Goal: Transaction & Acquisition: Purchase product/service

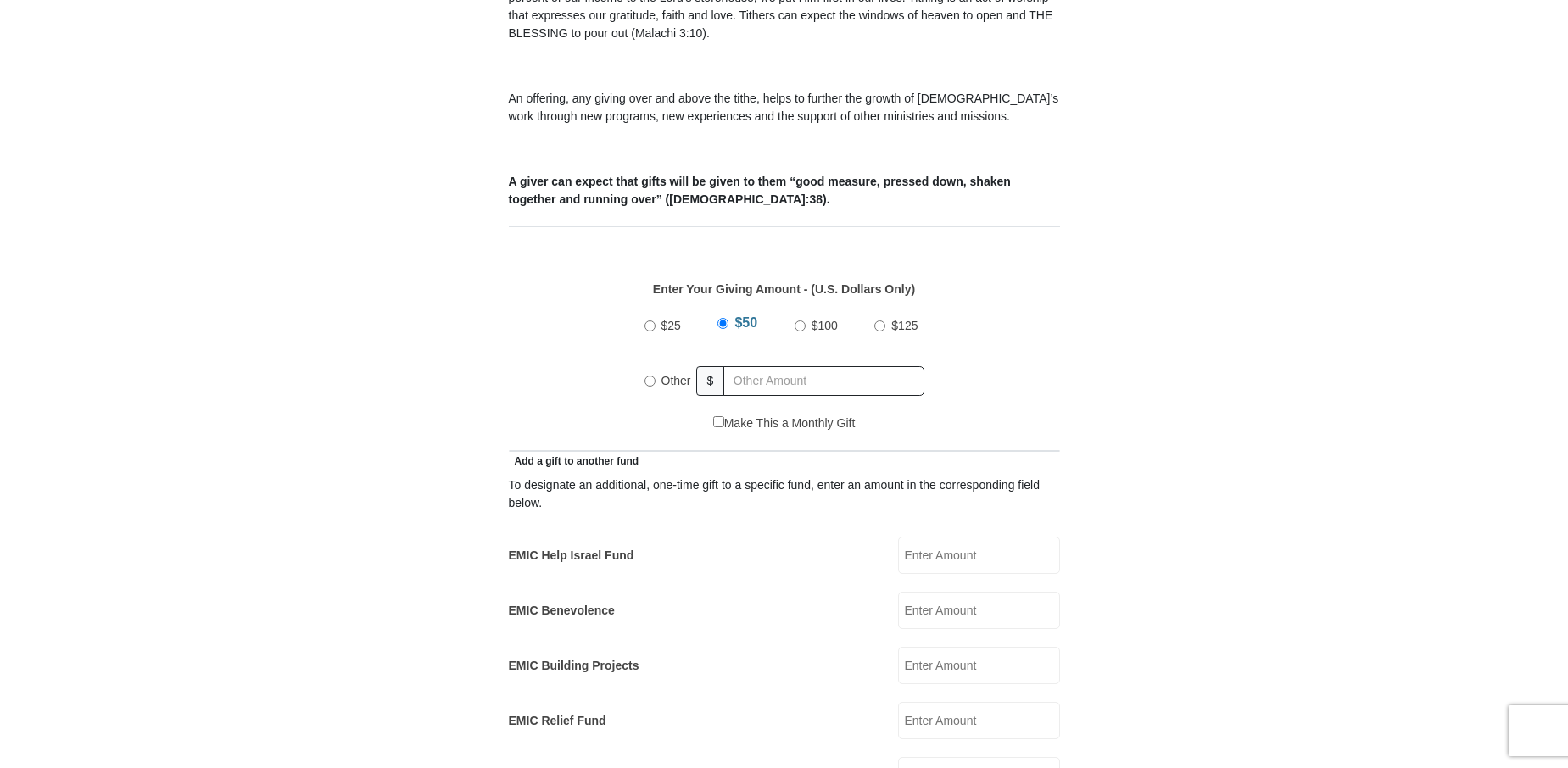
click at [650, 376] on input "Other" at bounding box center [650, 382] width 11 height 11
radio input "true"
click at [748, 367] on input "text" at bounding box center [827, 381] width 195 height 29
type input "60.00"
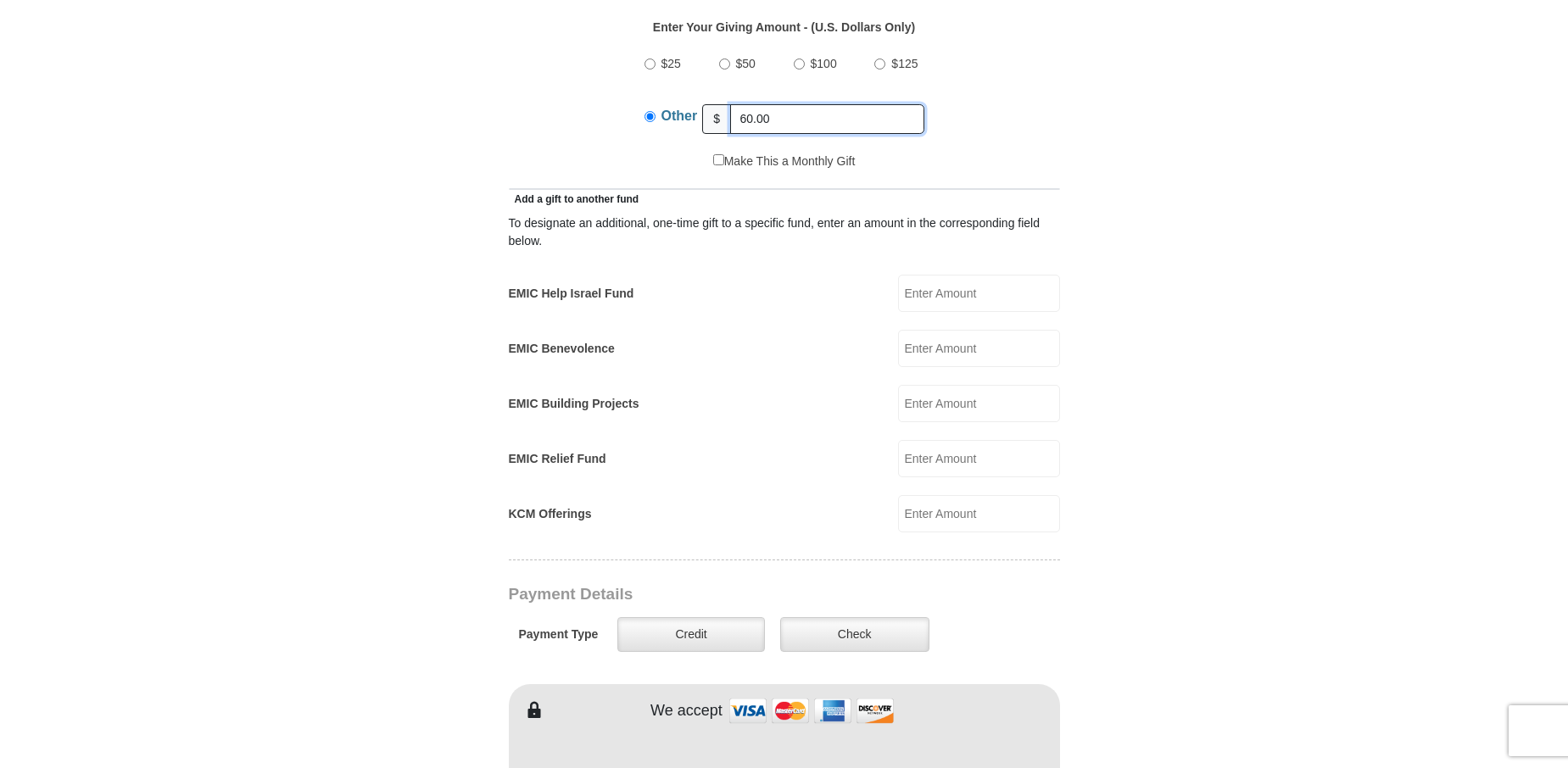
scroll to position [897, 0]
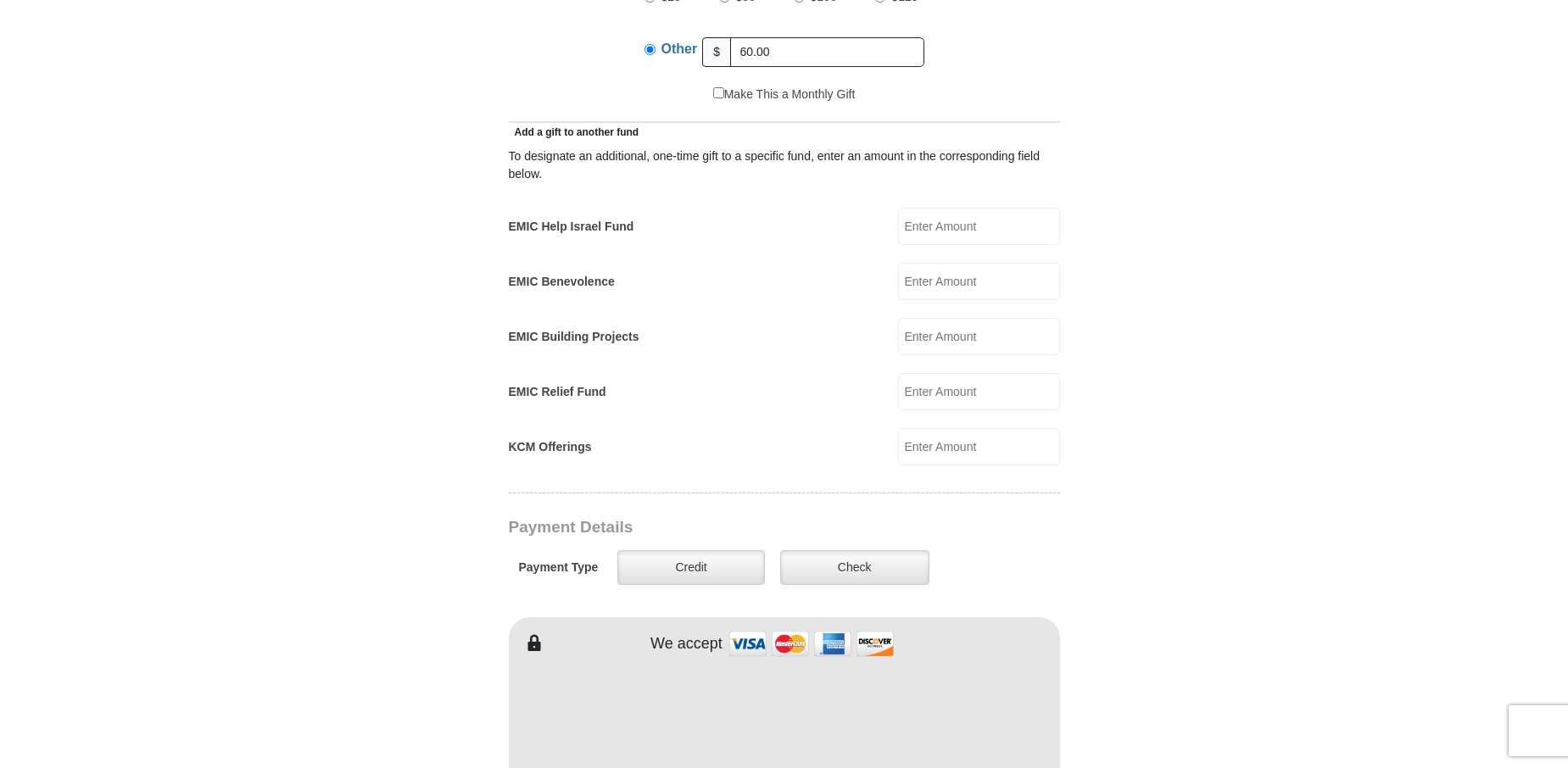
click at [915, 208] on input "EMIC Help Israel Fund" at bounding box center [979, 226] width 162 height 37
type input "25.00"
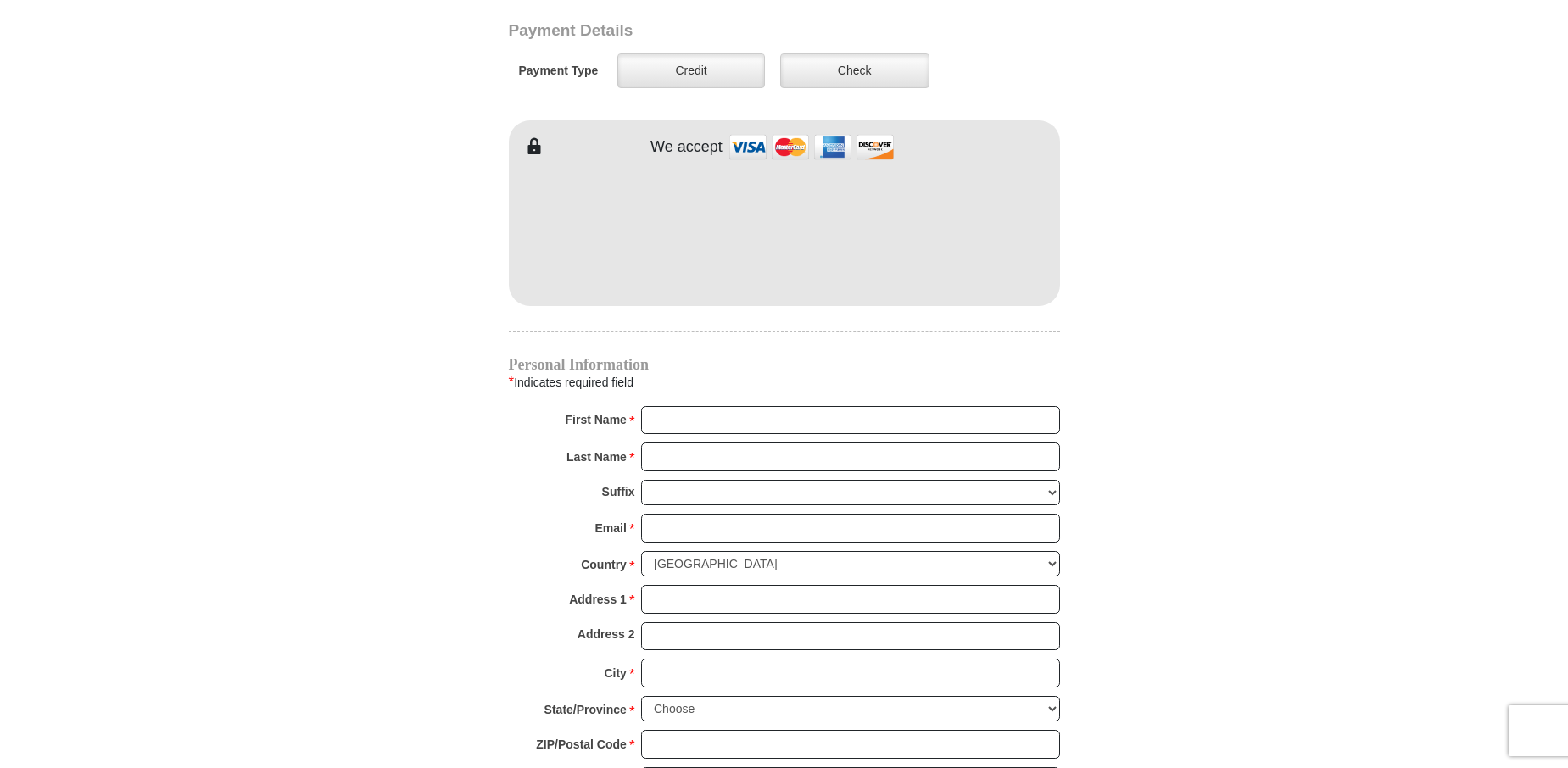
scroll to position [1391, 0]
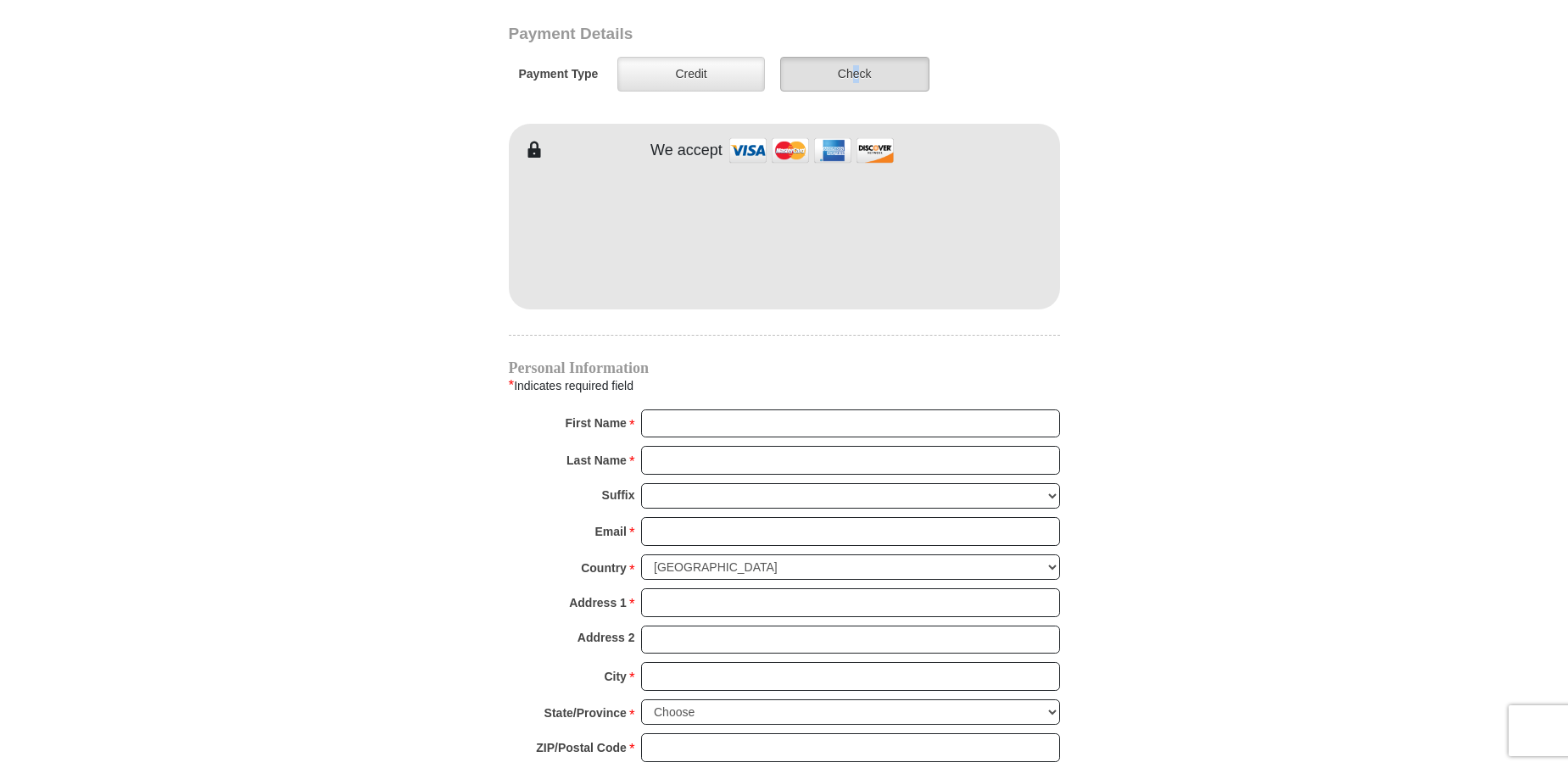
click at [857, 57] on label "Check" at bounding box center [855, 74] width 149 height 35
click at [868, 59] on label "Check" at bounding box center [855, 74] width 149 height 35
click at [0, 0] on input "Check" at bounding box center [0, 0] width 0 height 0
click at [881, 57] on label "Check" at bounding box center [855, 74] width 149 height 35
click at [0, 0] on input "Check" at bounding box center [0, 0] width 0 height 0
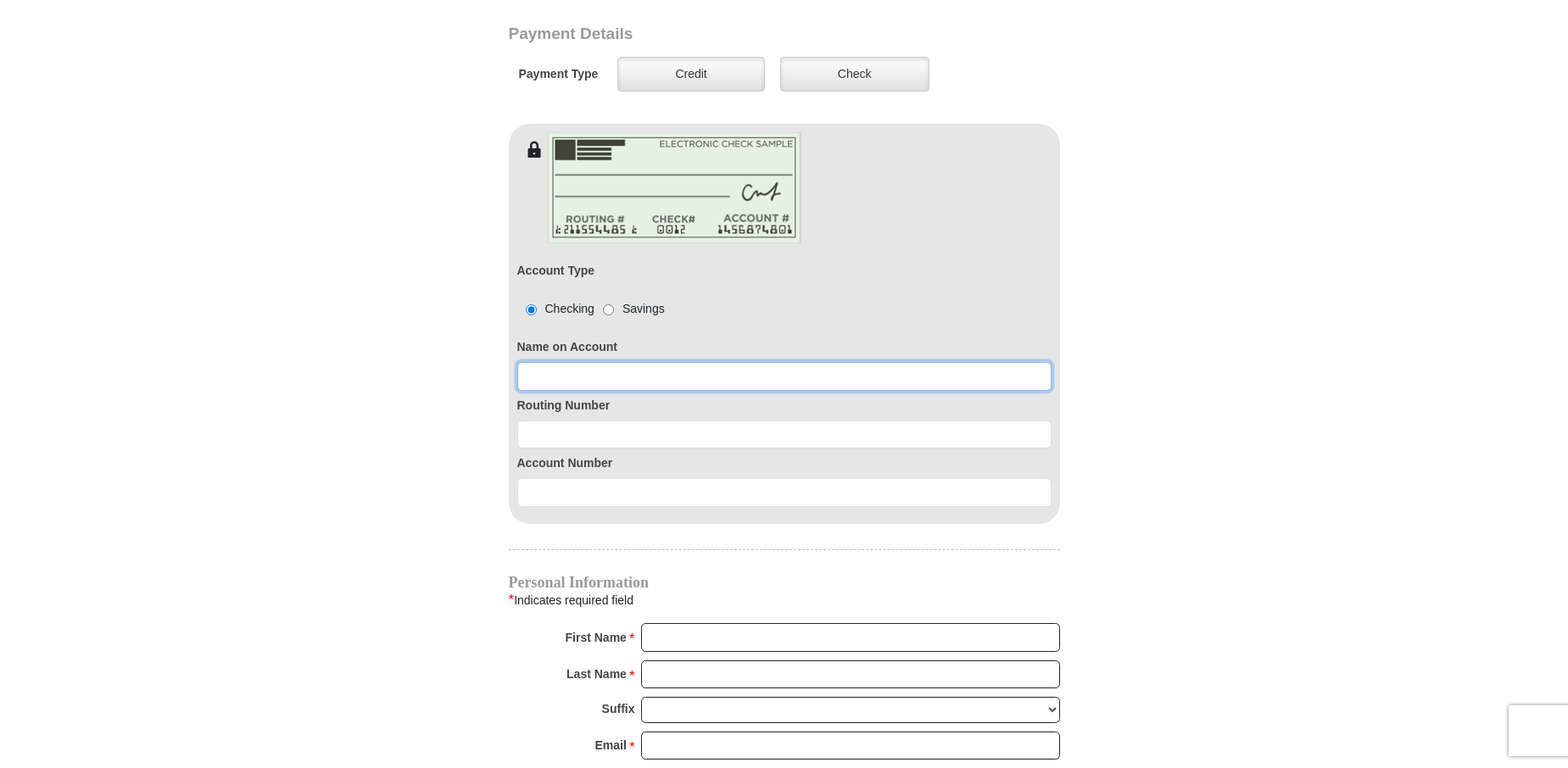
click at [537, 362] on input at bounding box center [784, 376] width 534 height 29
type input "a"
type input "Melba E Owens"
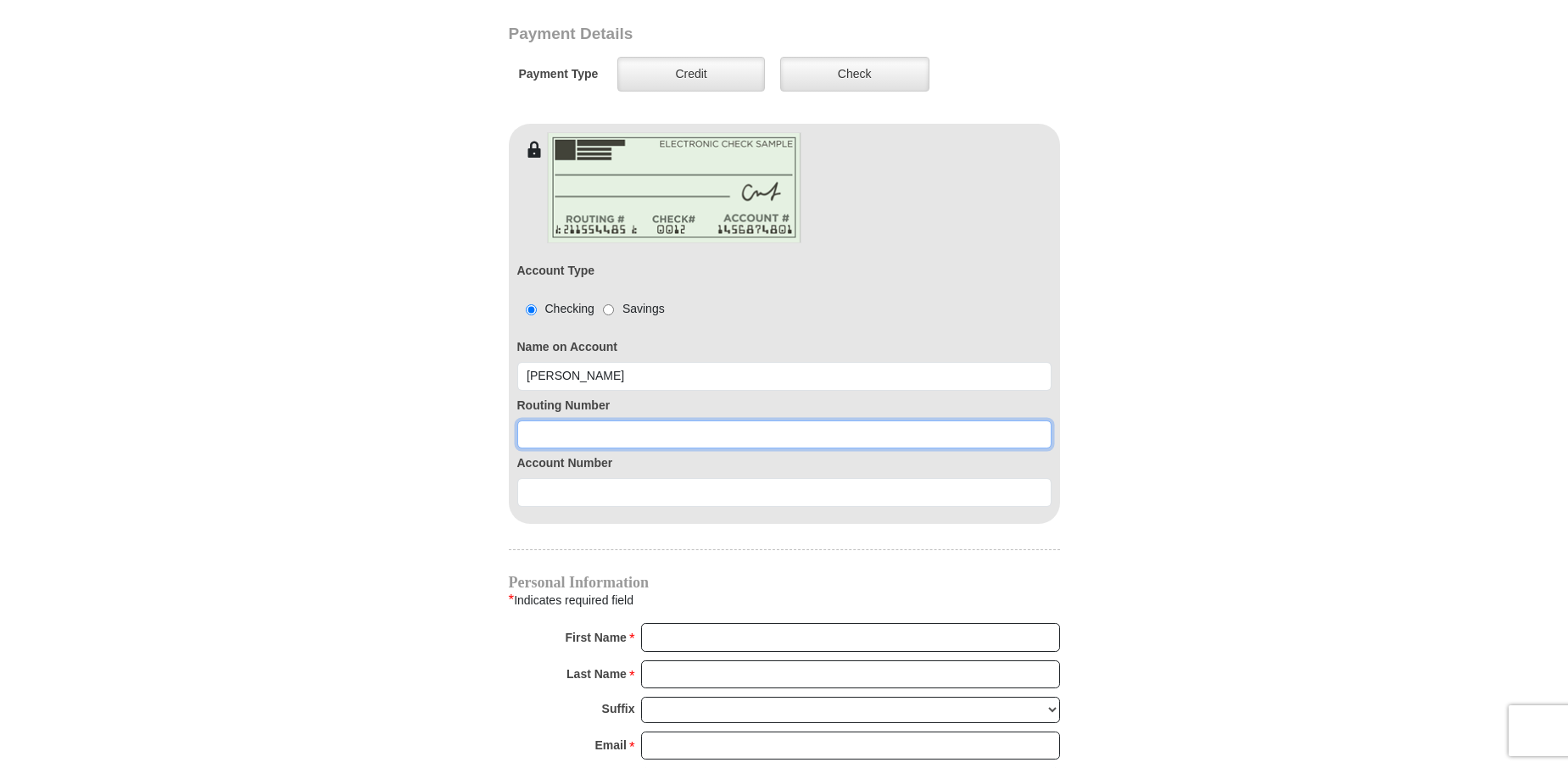
click at [531, 420] on input at bounding box center [784, 435] width 534 height 29
type input "111000025"
click at [543, 486] on div "Account Type Checking Savings Name on Account Melba E Owens Routing Number 1110…" at bounding box center [784, 341] width 551 height 367
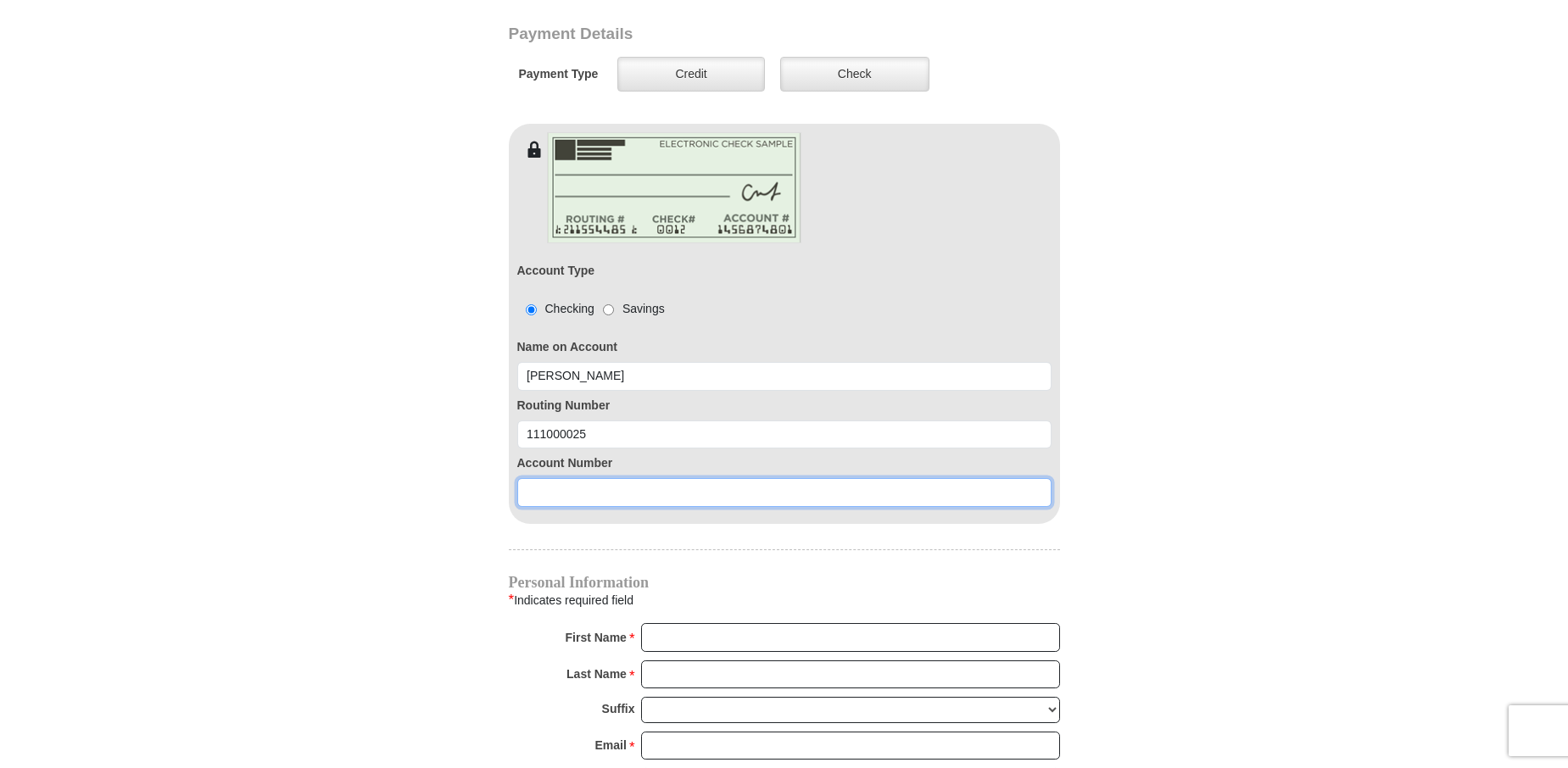
click at [535, 478] on input at bounding box center [784, 492] width 534 height 29
type input "000751690395"
click at [655, 623] on input "First Name *" at bounding box center [850, 638] width 418 height 29
type input "Melba"
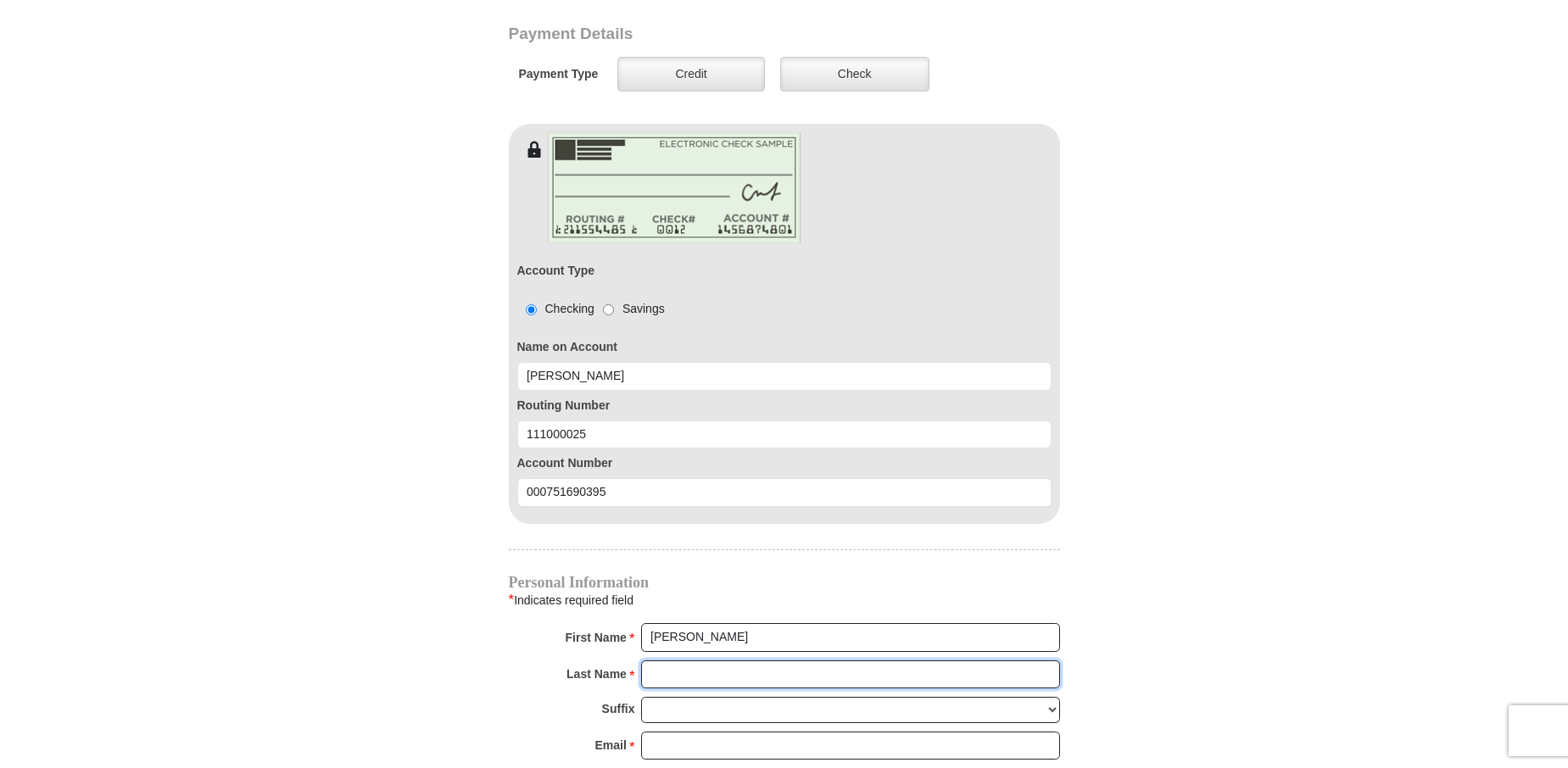
type input "Owens"
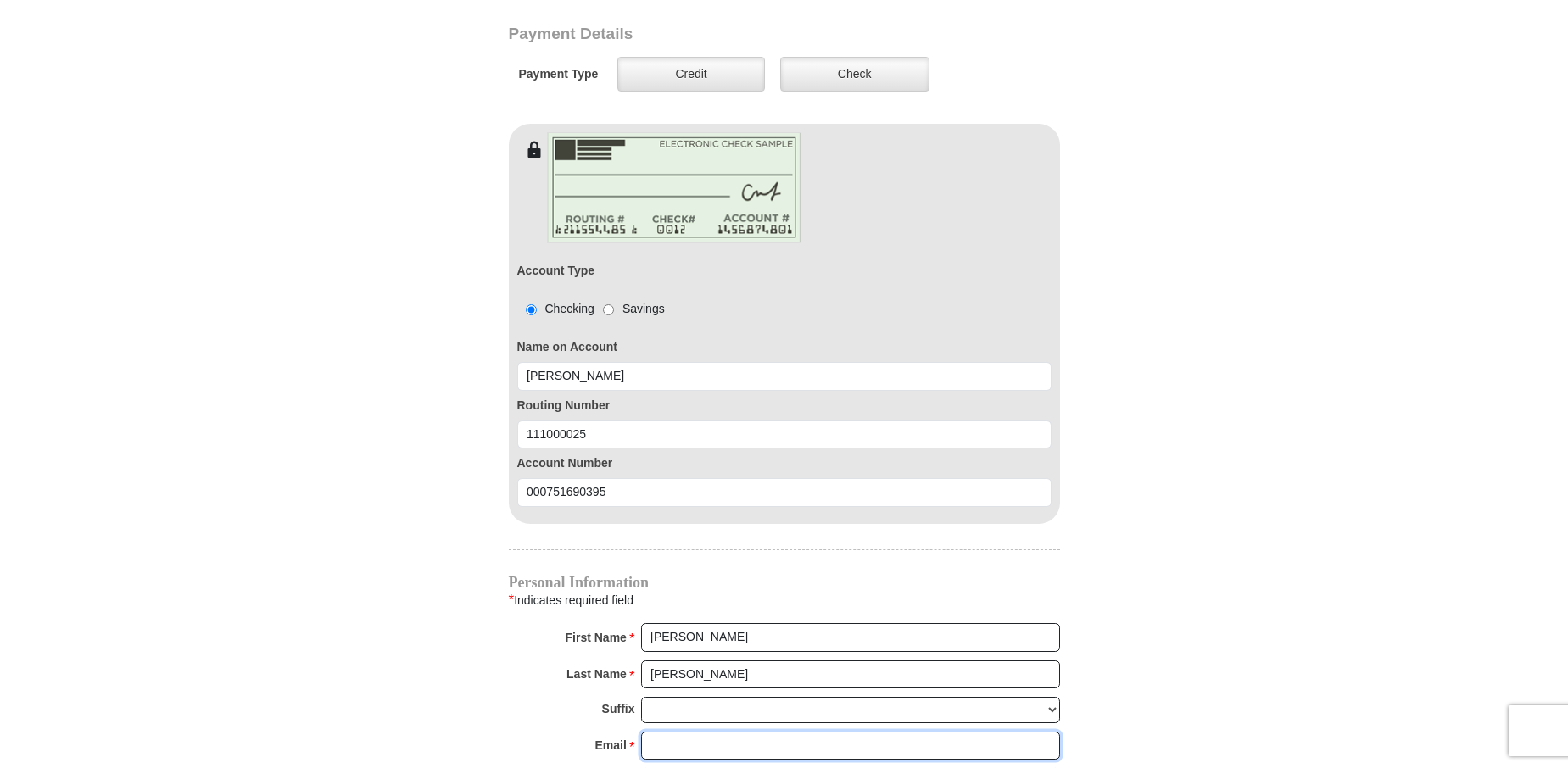
type input "mstego@att.net"
type input "401 PINEWOOD COURT"
type input "MIDLAND"
select select "TX"
type input "79705"
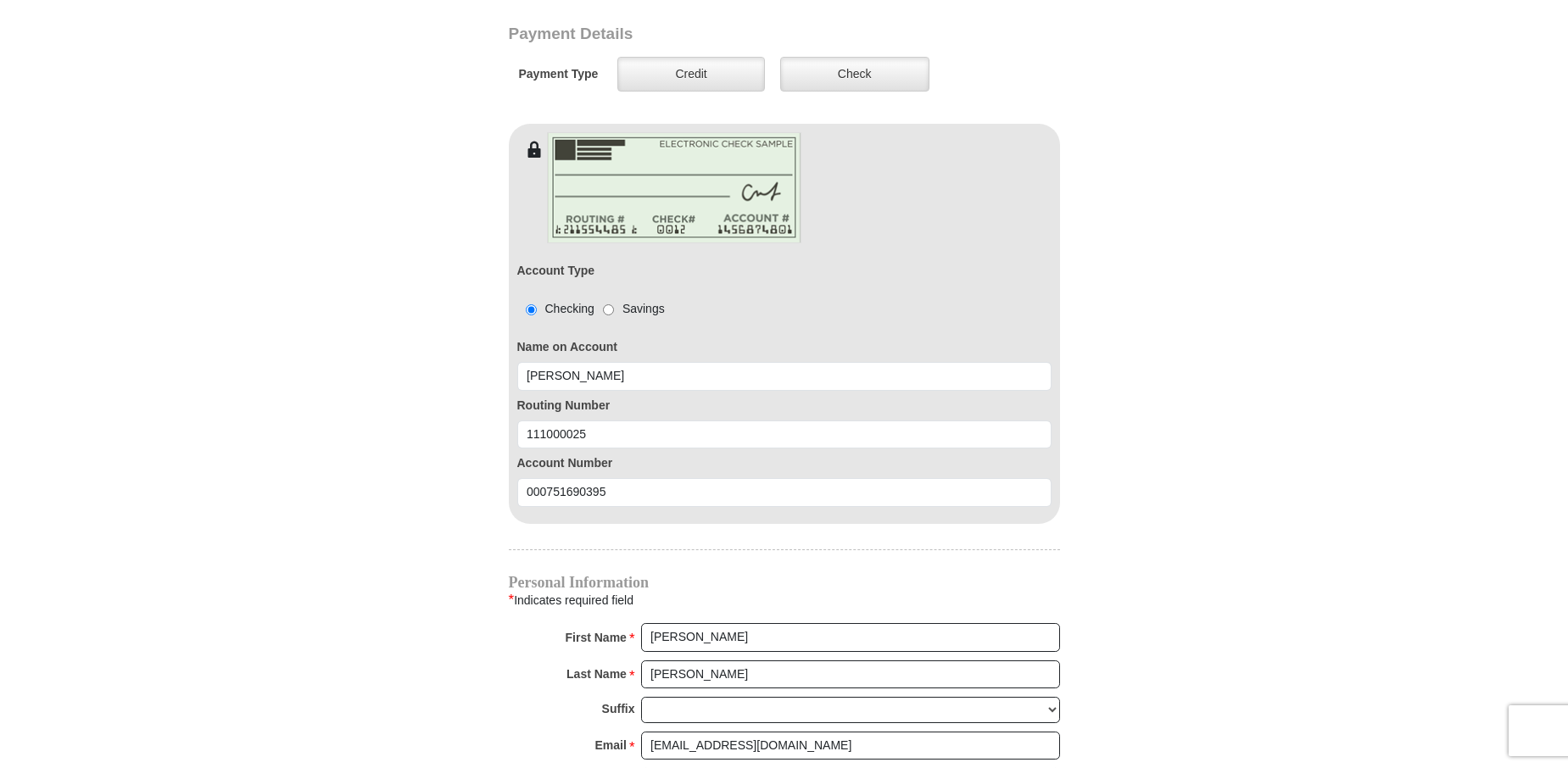
type input "14326869889"
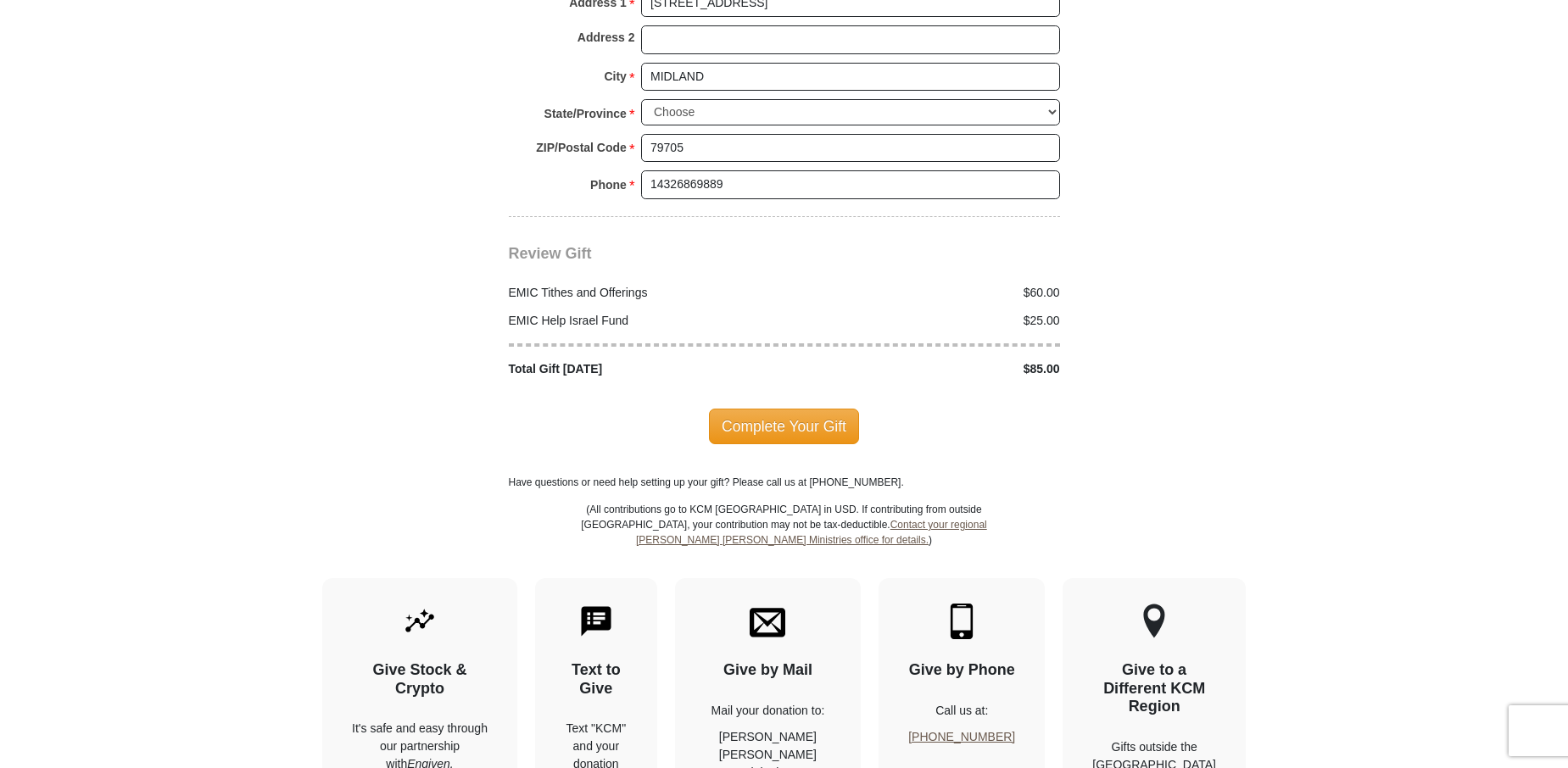
scroll to position [2375, 0]
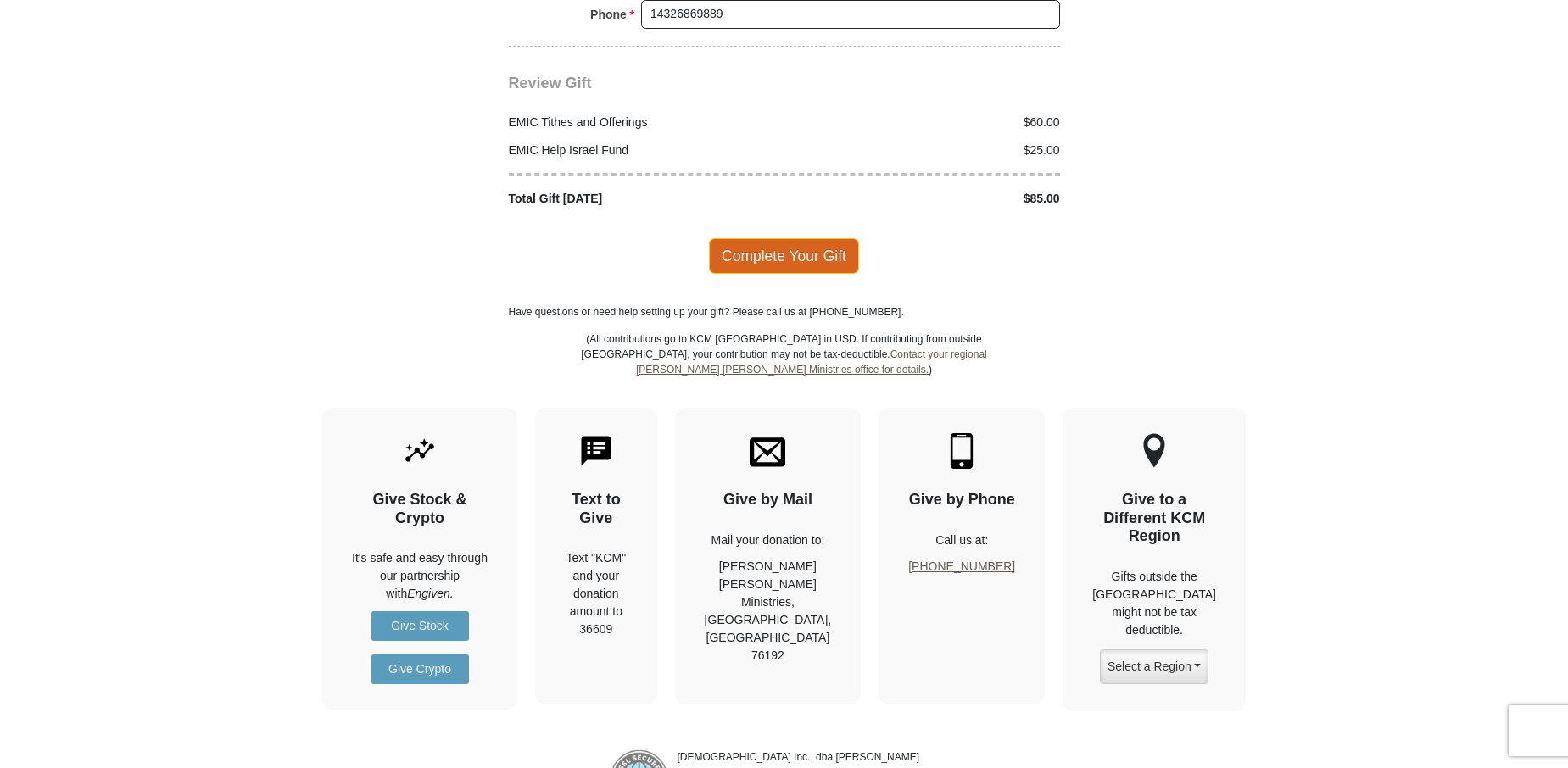
click at [795, 238] on span "Complete Your Gift" at bounding box center [783, 256] width 150 height 36
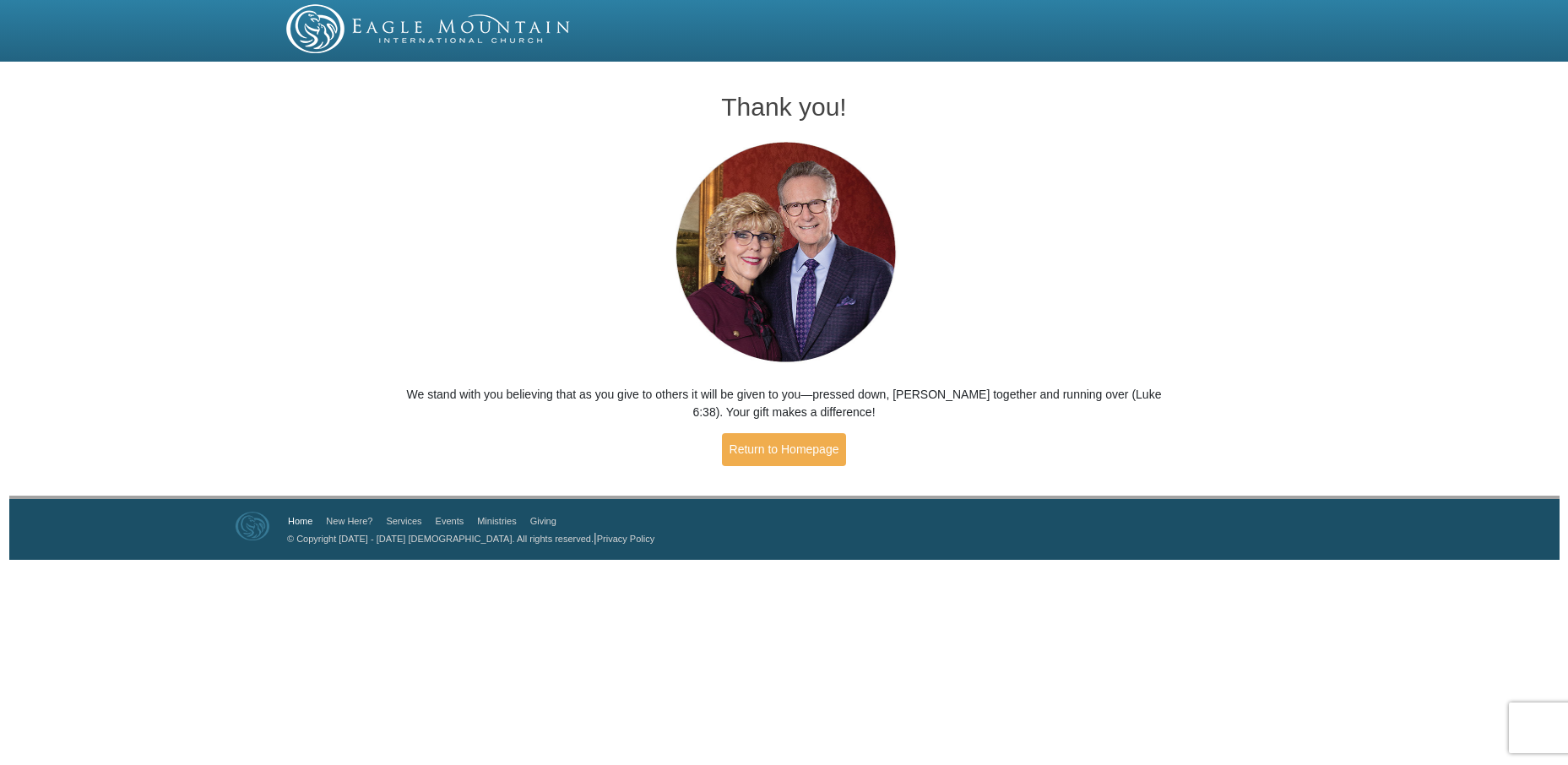
click at [297, 522] on link "Home" at bounding box center [300, 520] width 24 height 10
